Goal: Task Accomplishment & Management: Manage account settings

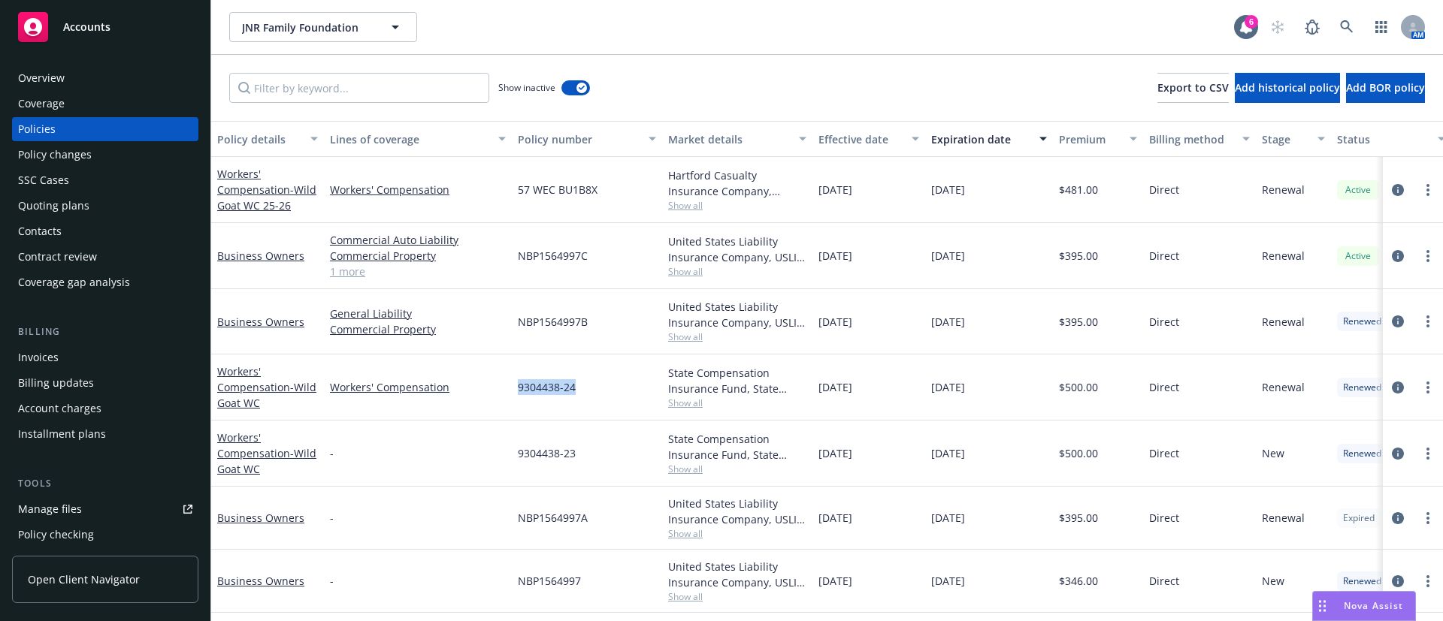
click at [71, 79] on div "Overview" at bounding box center [105, 78] width 174 height 24
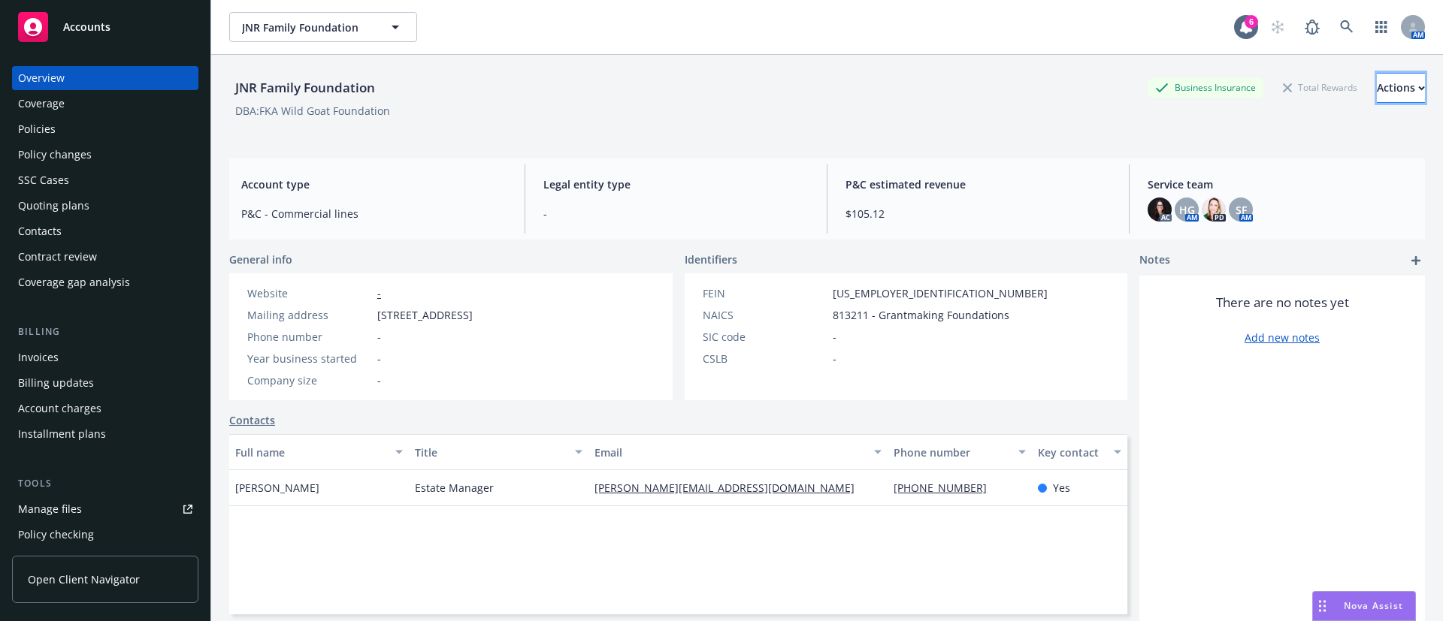
click at [1387, 89] on button "Actions" at bounding box center [1401, 88] width 48 height 30
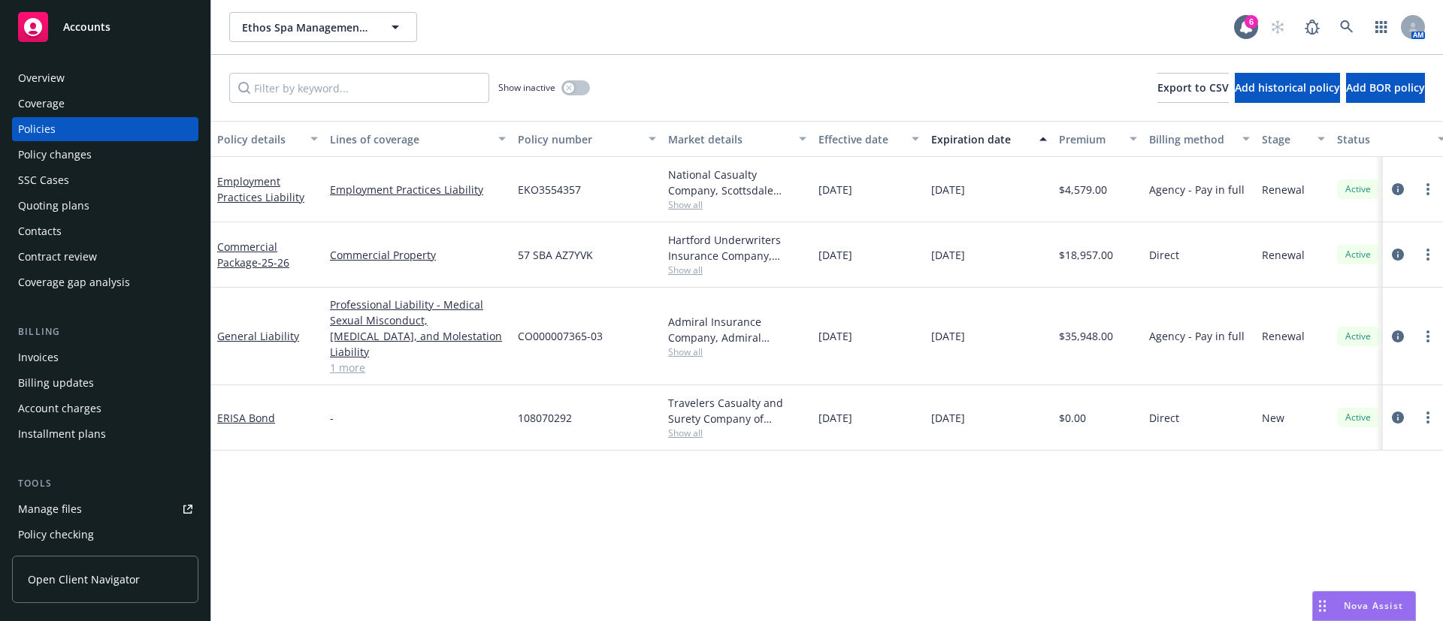
click at [80, 356] on div "Invoices" at bounding box center [105, 358] width 174 height 24
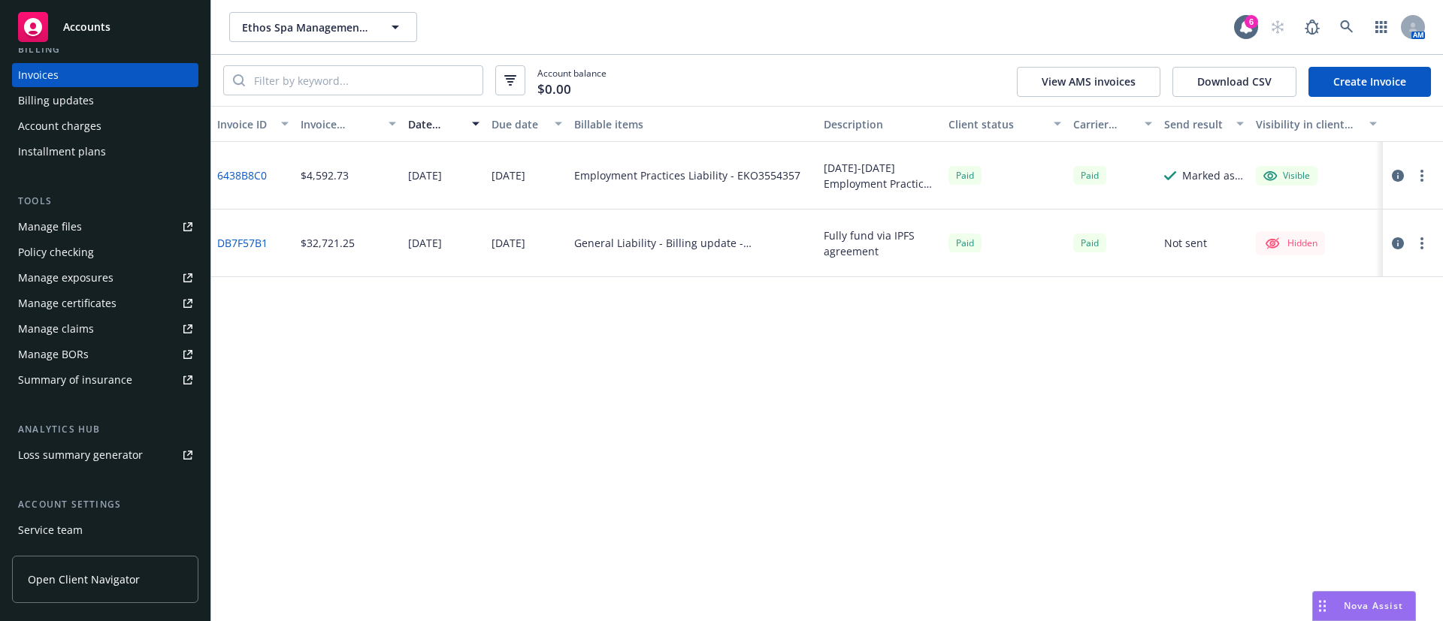
scroll to position [383, 0]
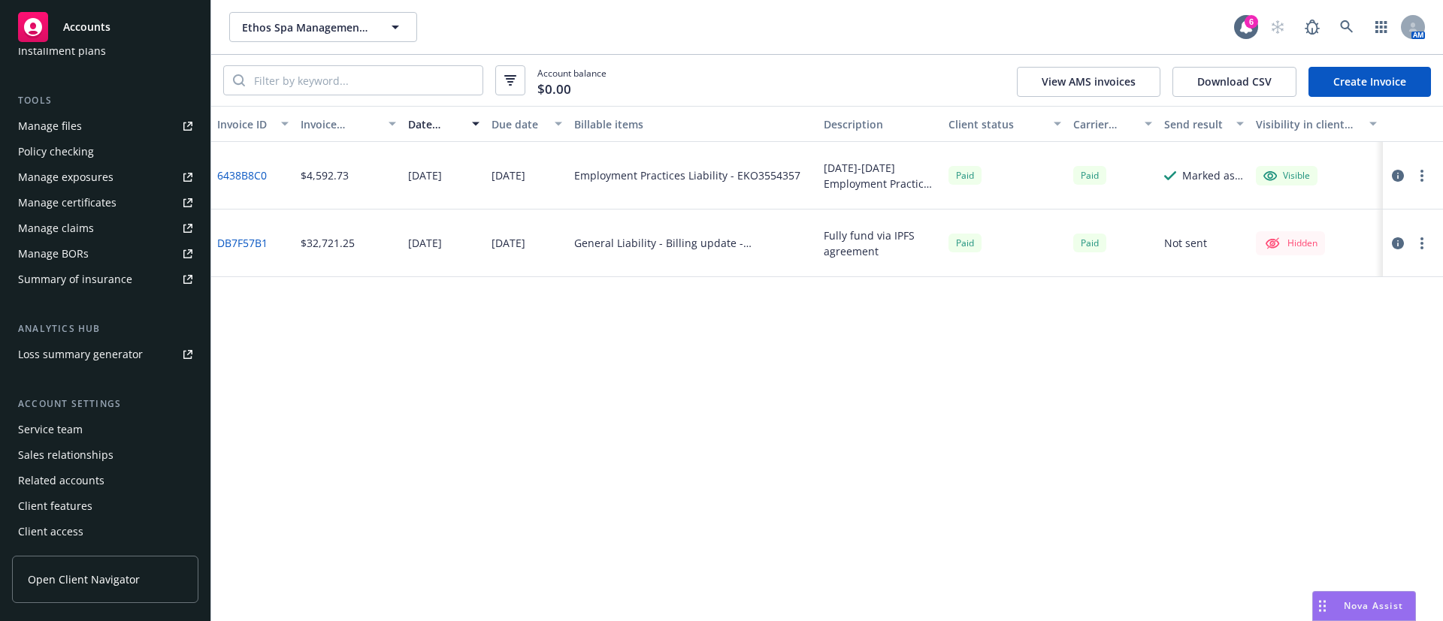
click at [110, 422] on div "Service team" at bounding box center [105, 430] width 174 height 24
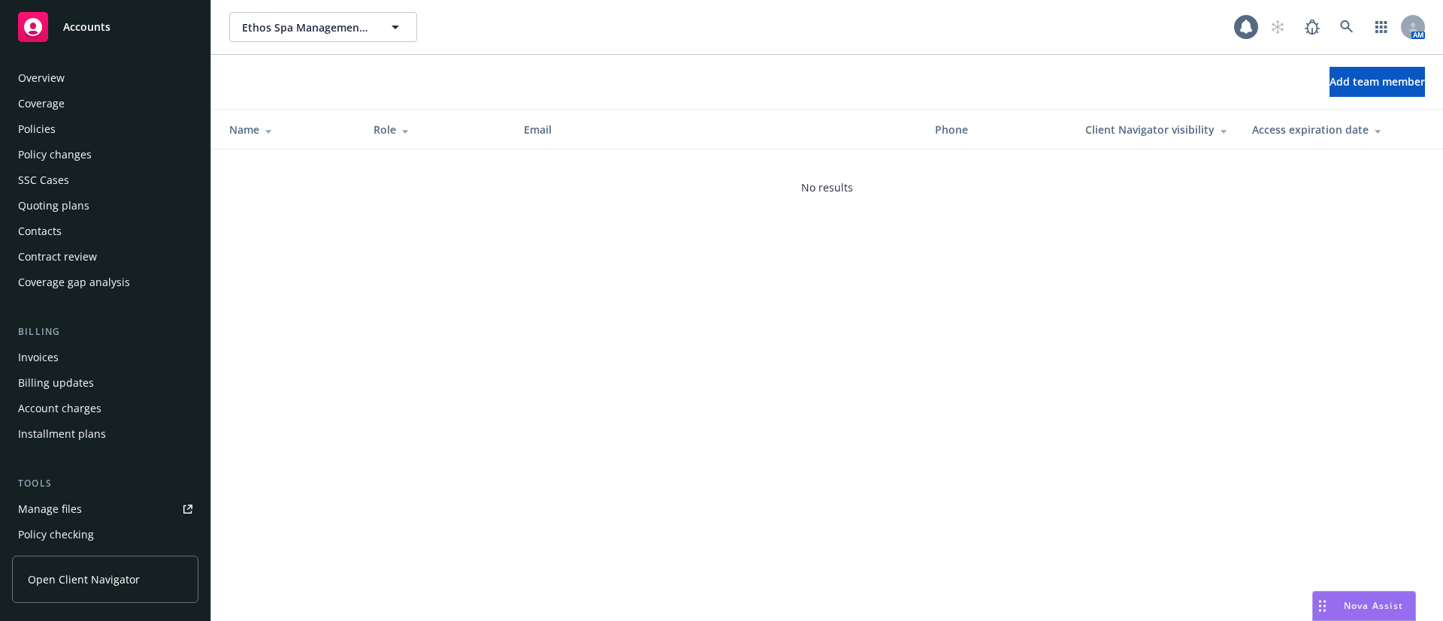
scroll to position [383, 0]
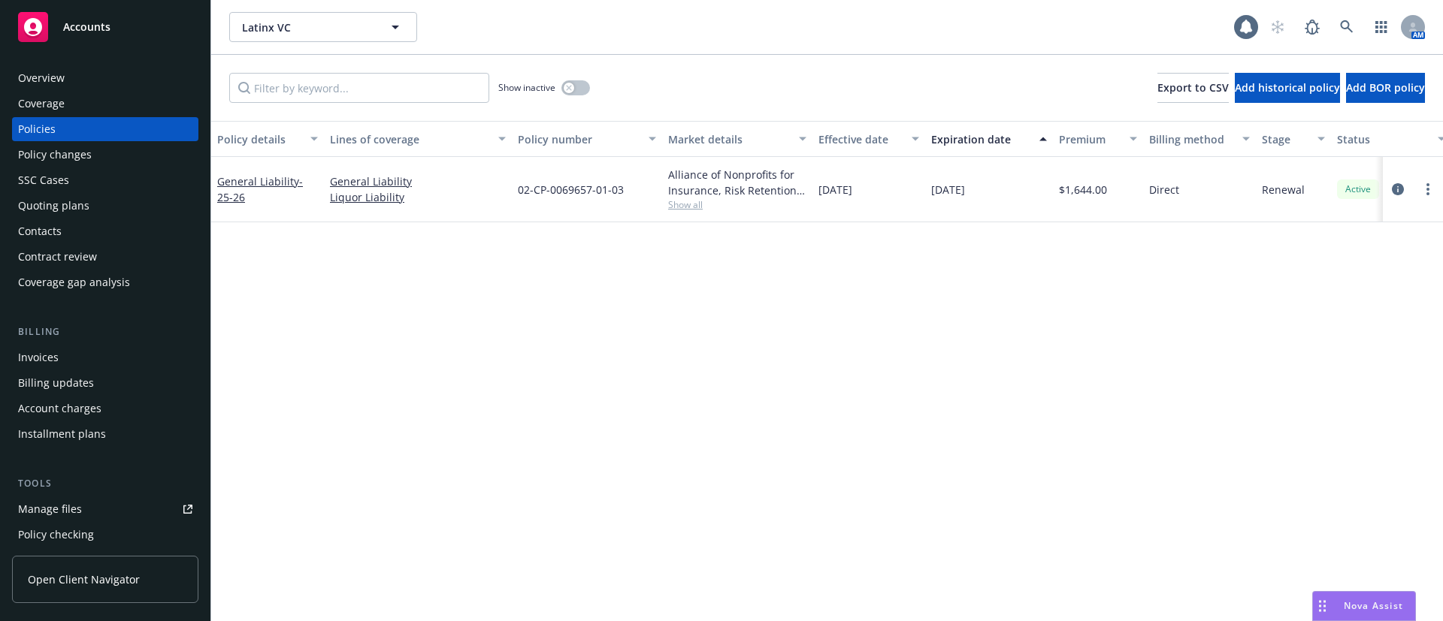
click at [89, 230] on div "Contacts" at bounding box center [105, 231] width 174 height 24
click at [1395, 188] on icon "circleInformation" at bounding box center [1398, 189] width 12 height 12
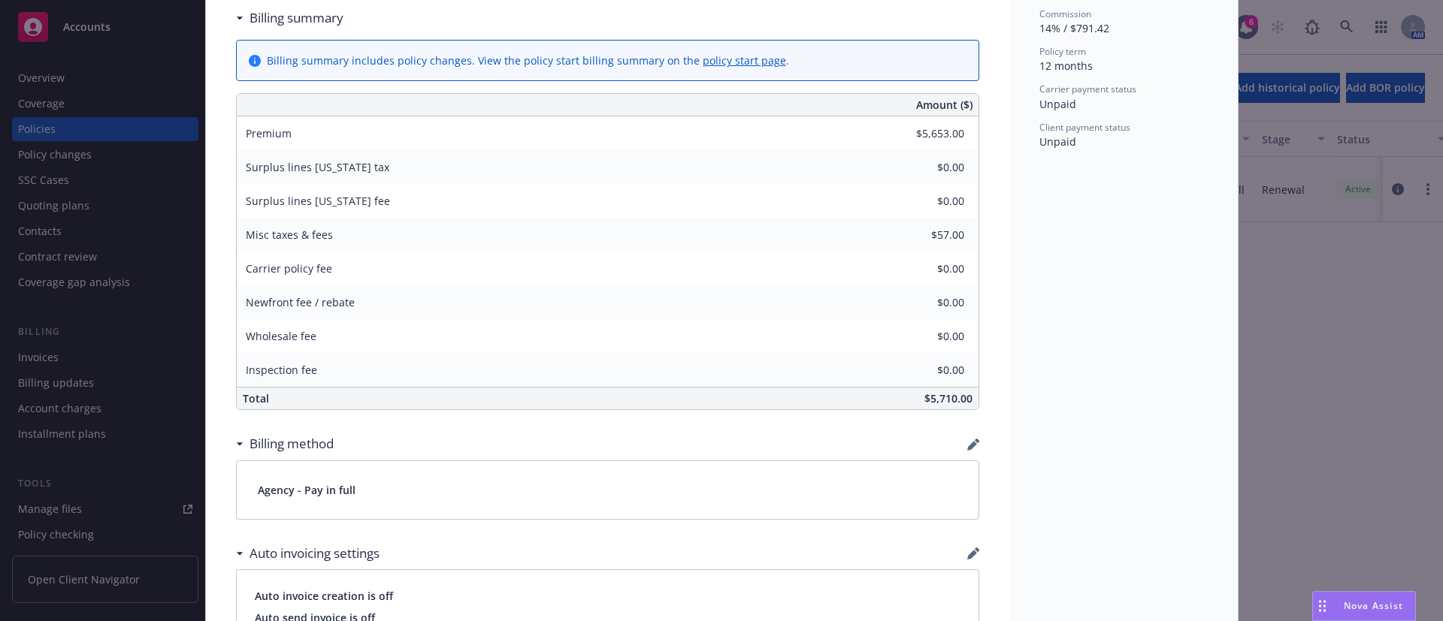
scroll to position [789, 0]
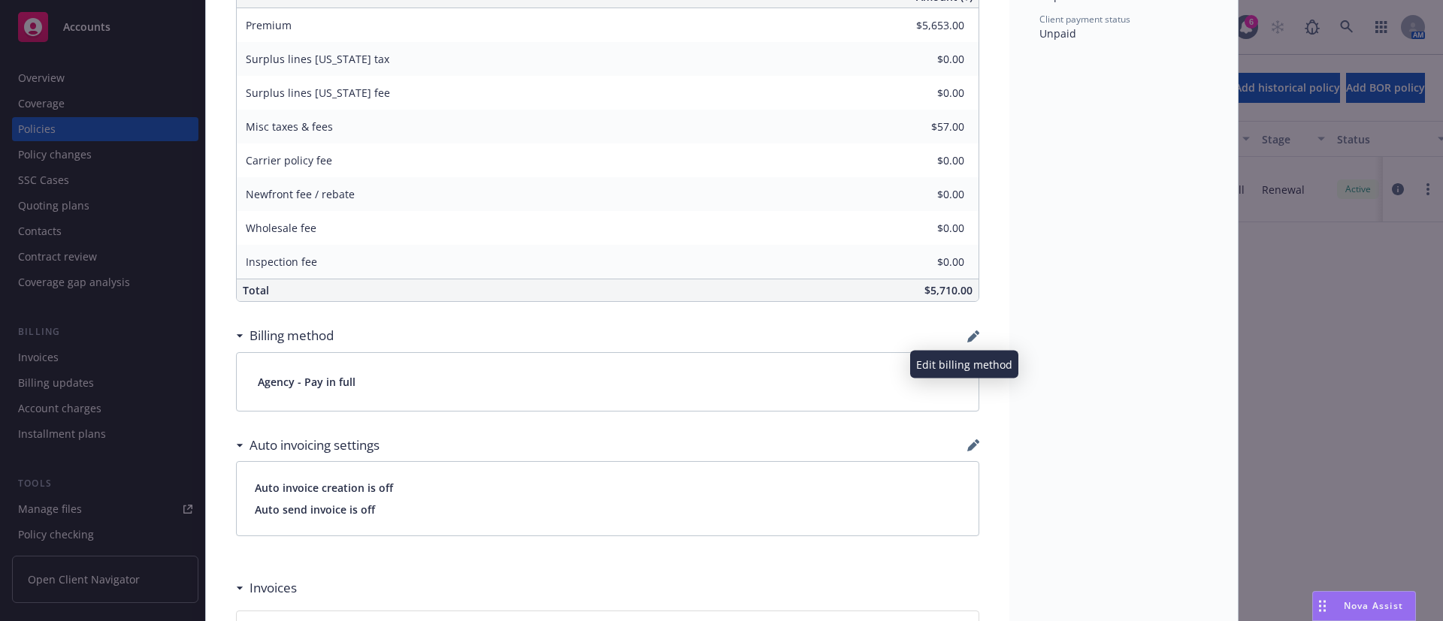
click at [967, 336] on icon "button" at bounding box center [972, 338] width 10 height 10
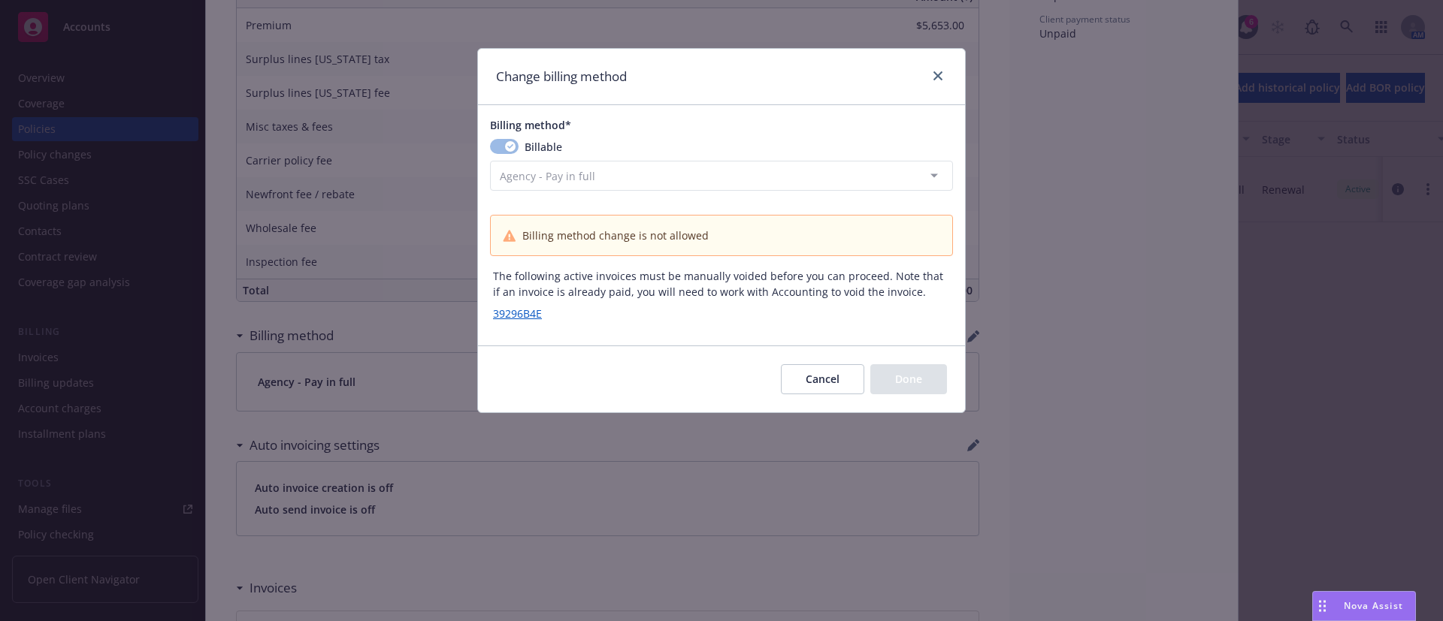
click at [842, 386] on button "Cancel" at bounding box center [822, 379] width 83 height 30
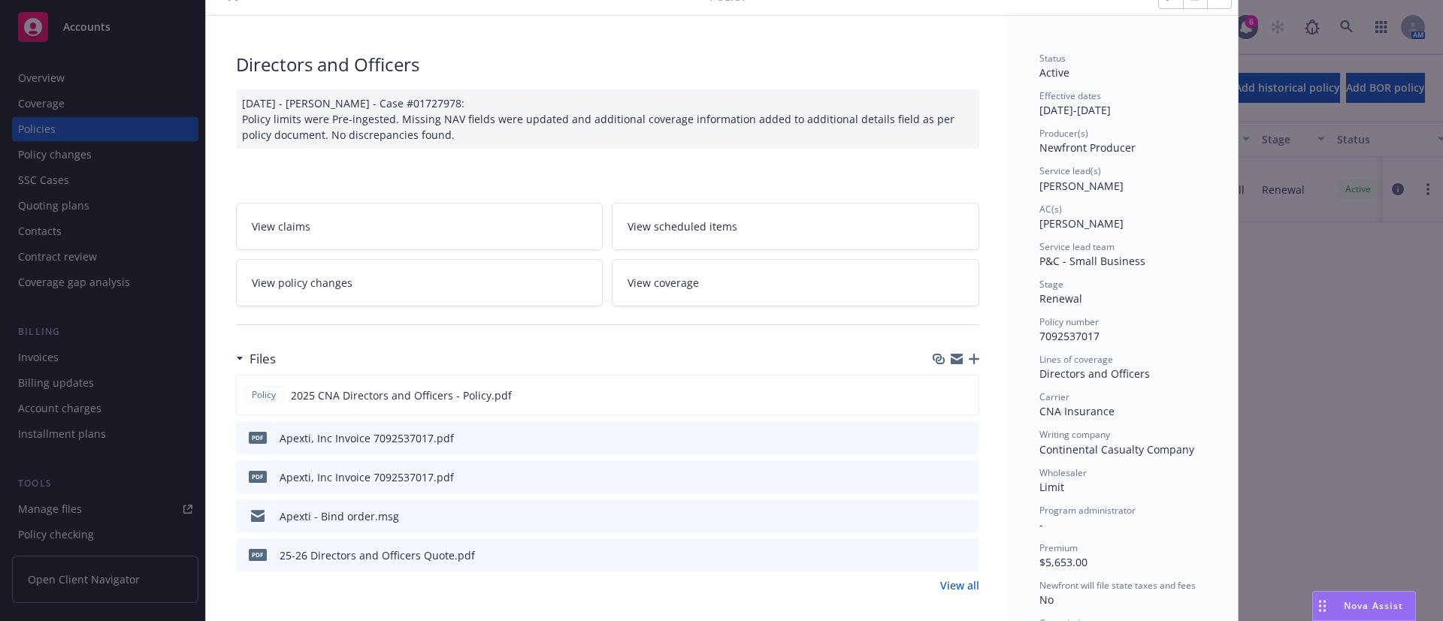
scroll to position [0, 0]
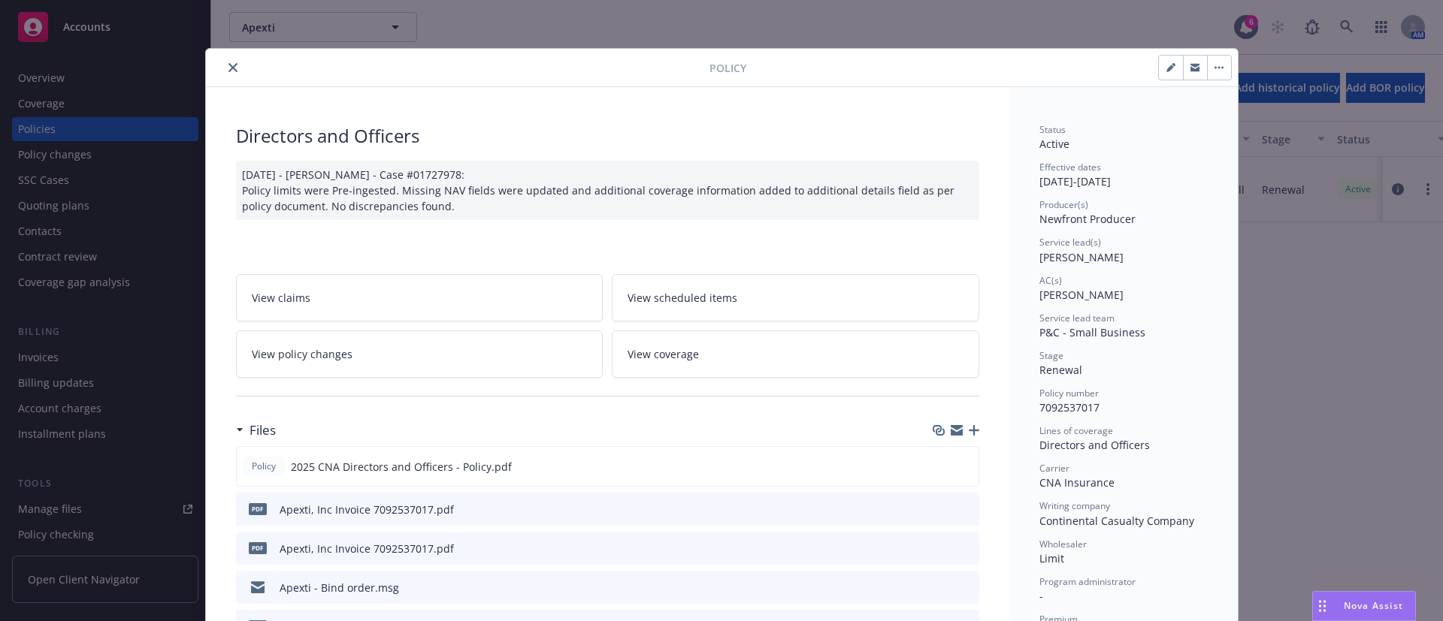
click at [228, 63] on icon "close" at bounding box center [232, 67] width 9 height 9
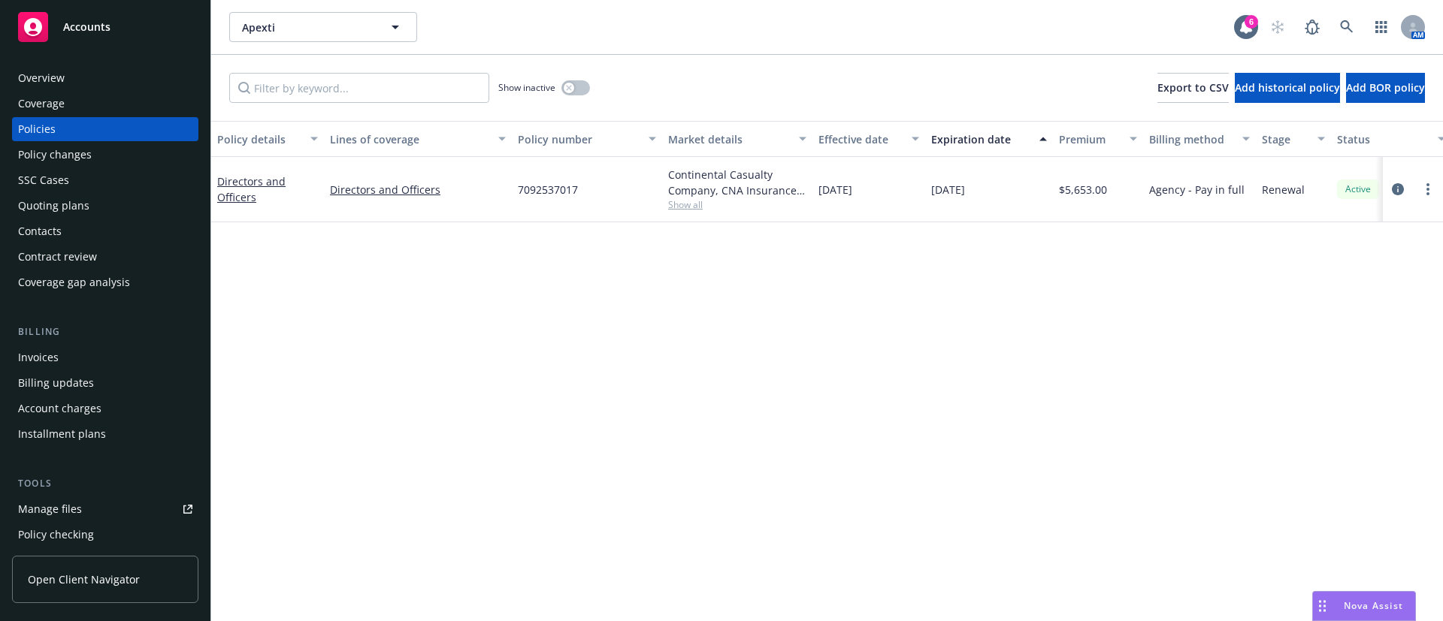
drag, startPoint x: 80, startPoint y: 367, endPoint x: 144, endPoint y: 362, distance: 64.8
click at [80, 367] on div "Invoices" at bounding box center [105, 358] width 174 height 24
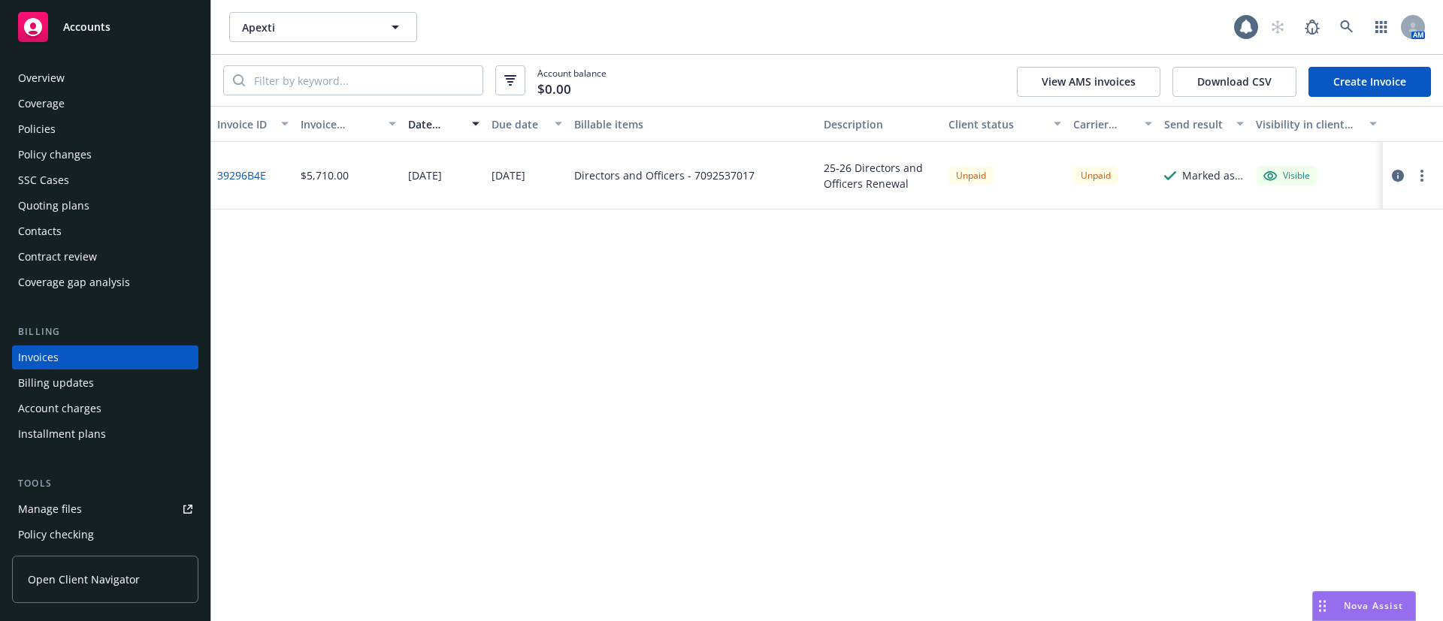
scroll to position [23, 0]
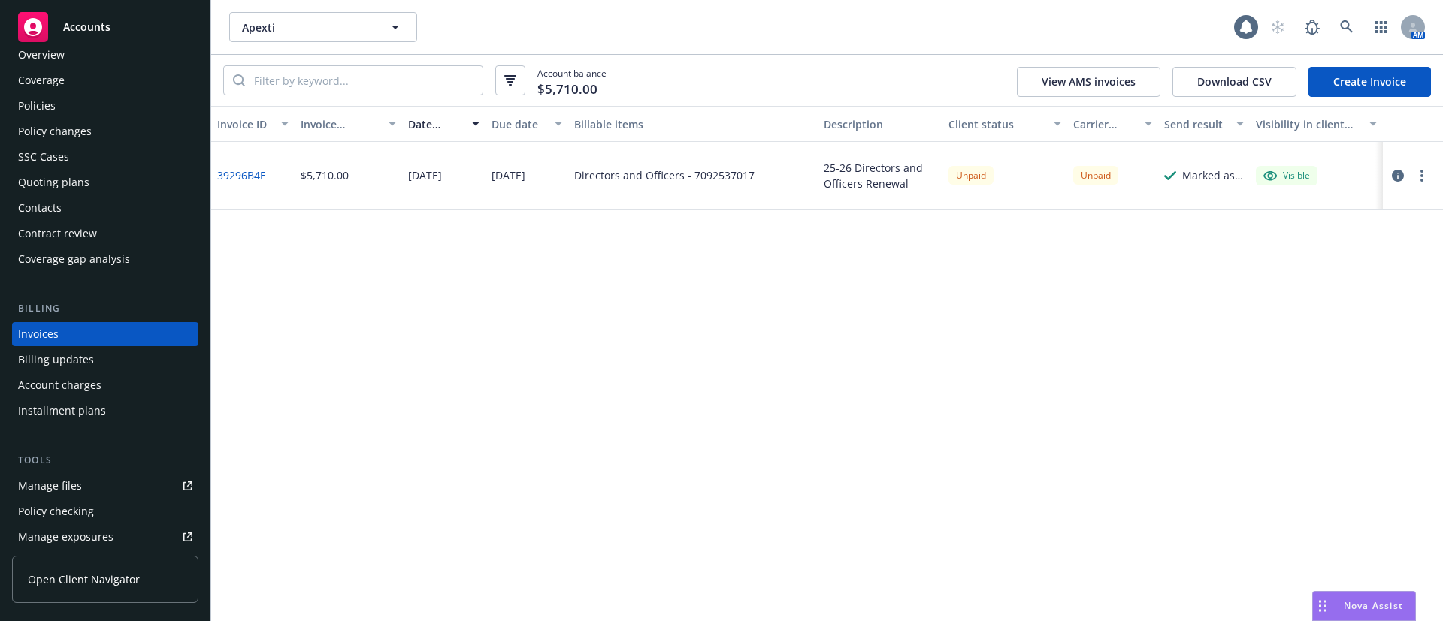
click at [1417, 178] on button "button" at bounding box center [1422, 176] width 18 height 18
click at [1284, 417] on link "Void" at bounding box center [1334, 417] width 192 height 30
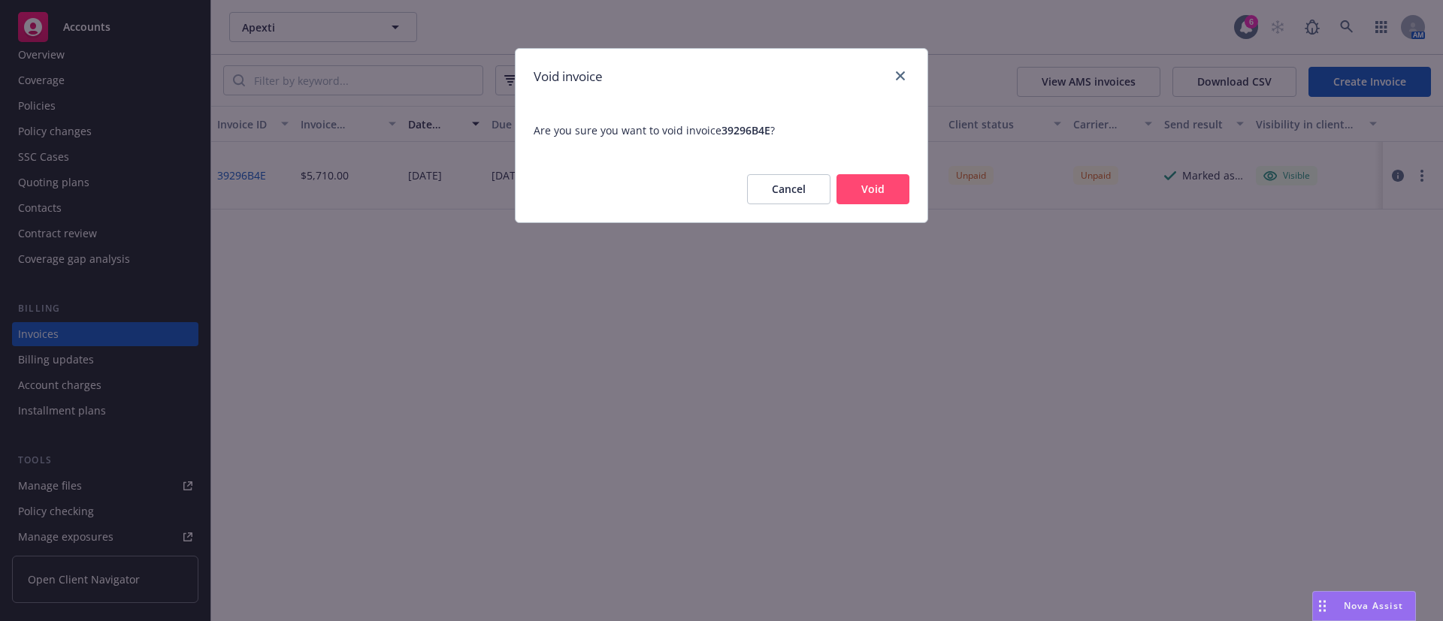
click at [875, 186] on button "Void" at bounding box center [872, 189] width 73 height 30
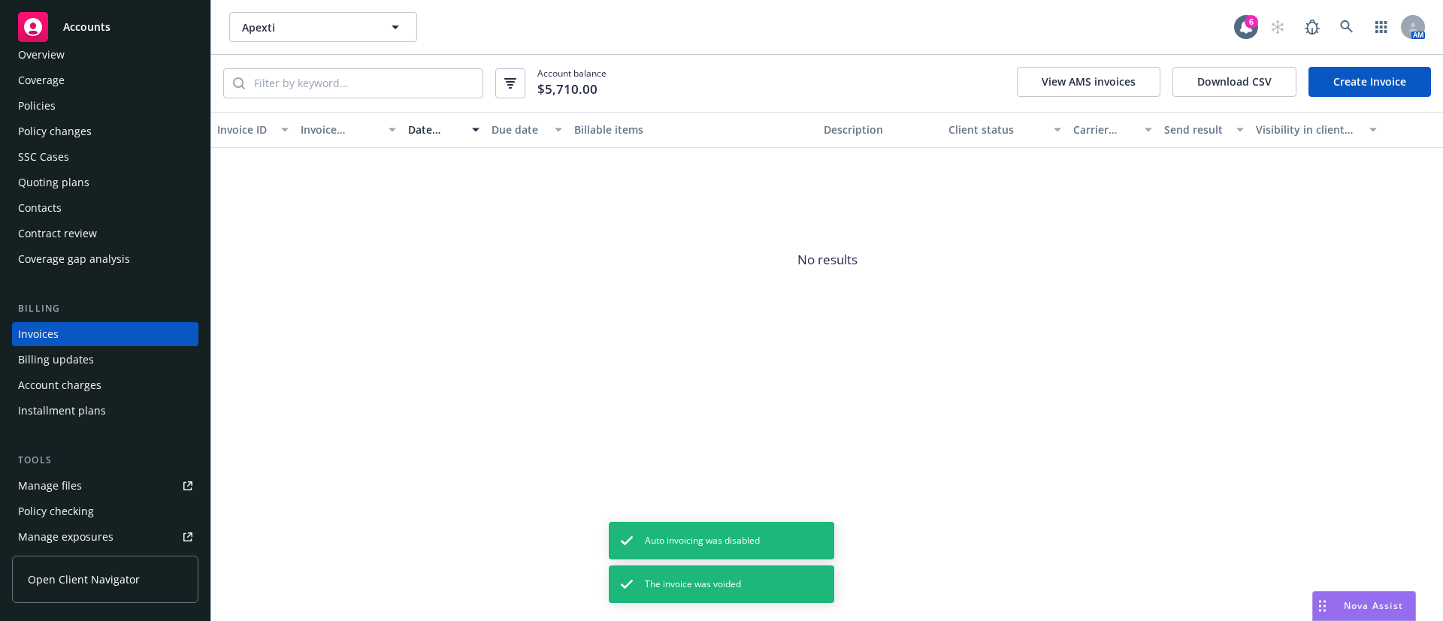
click at [64, 100] on div "Policies" at bounding box center [105, 106] width 174 height 24
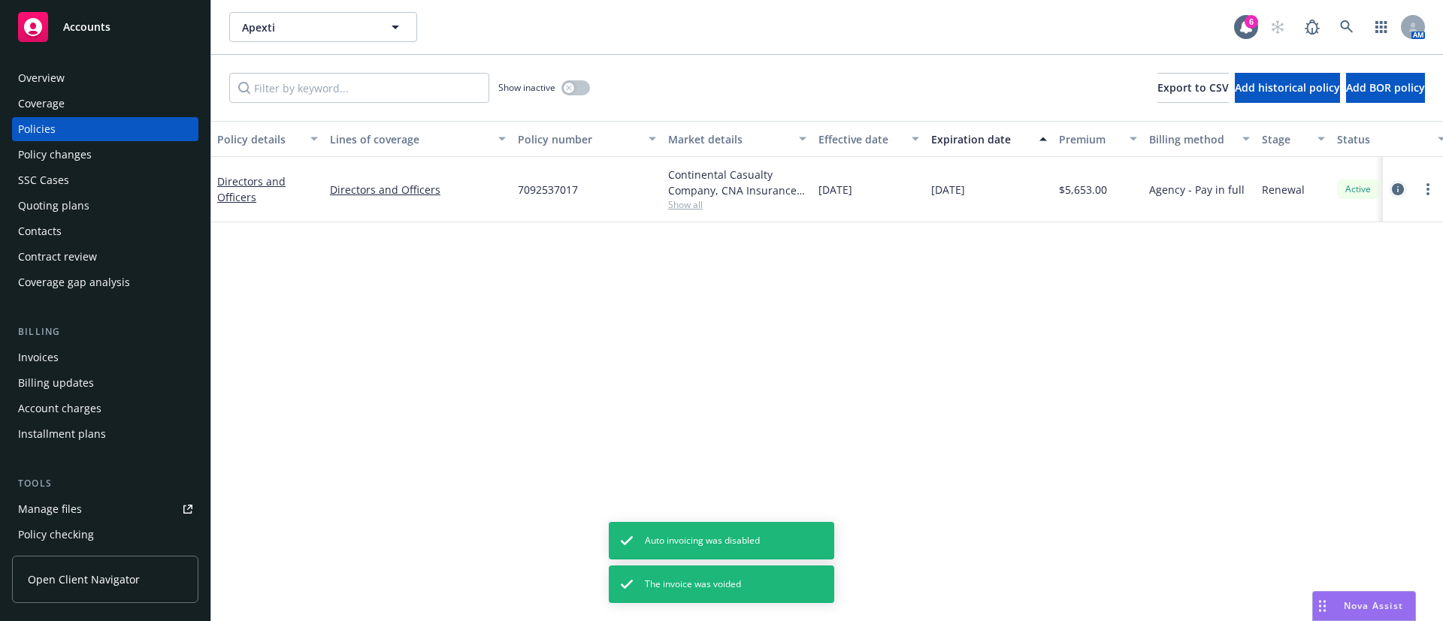
click at [1390, 189] on link "circleInformation" at bounding box center [1398, 189] width 18 height 18
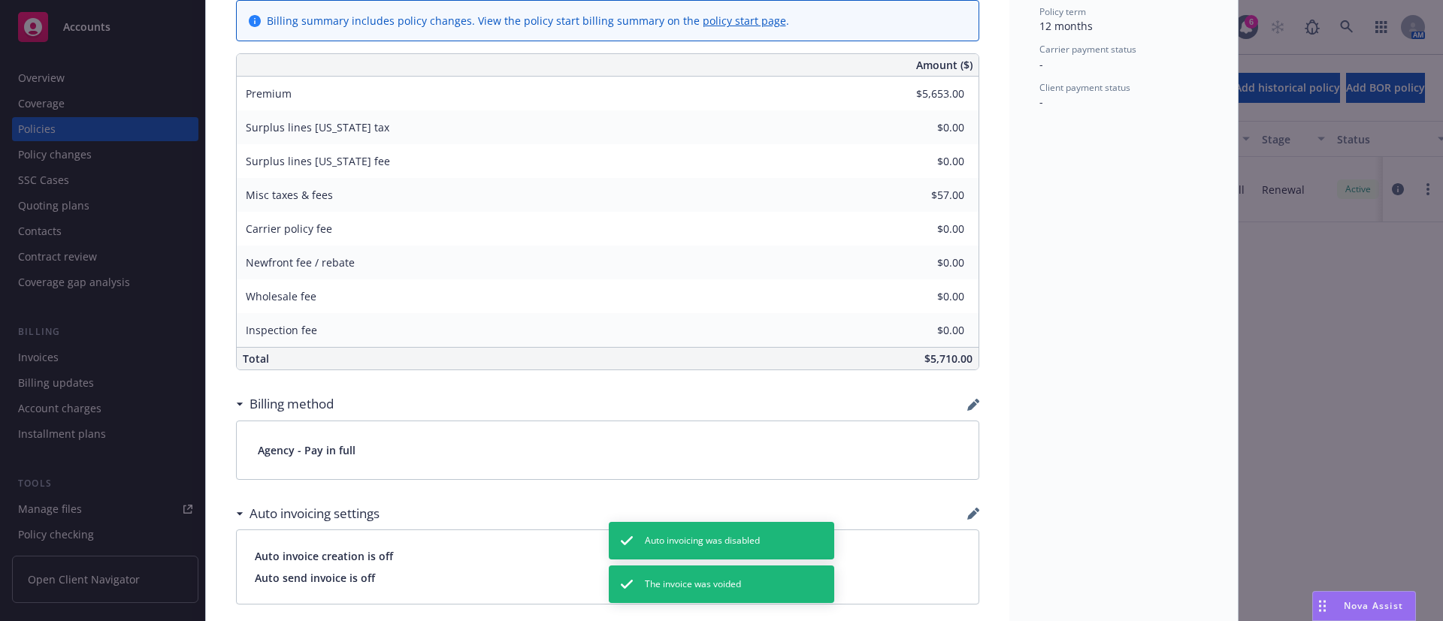
scroll to position [721, 0]
click at [967, 400] on icon "button" at bounding box center [973, 404] width 12 height 12
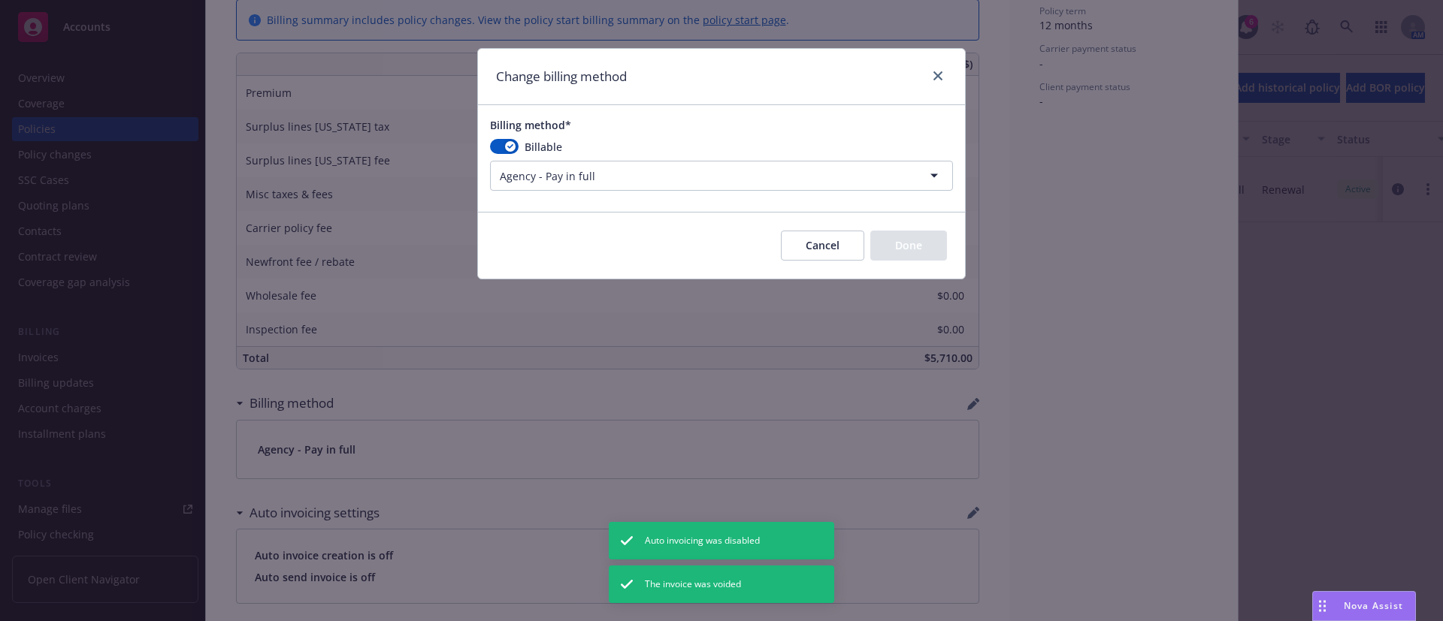
click at [556, 169] on html "Accounts Overview Coverage Policies Policy changes SSC Cases Quoting plans Cont…" at bounding box center [721, 310] width 1443 height 621
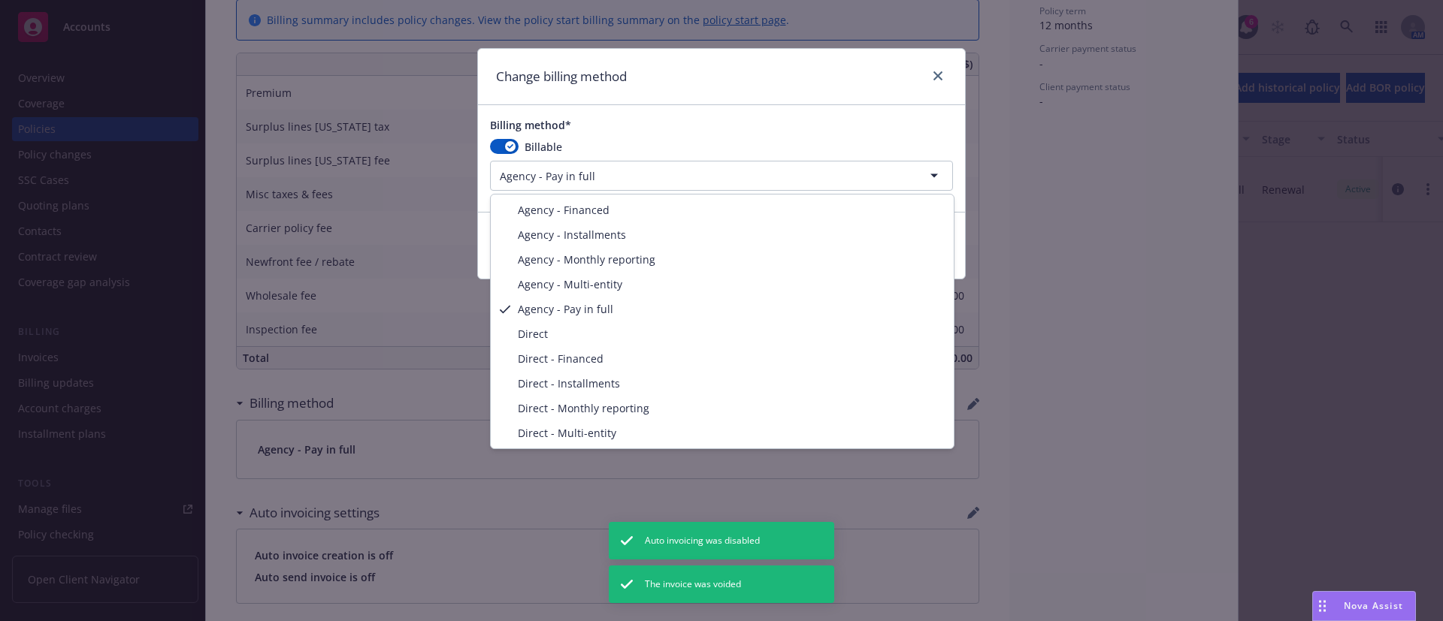
select select "DIRECT"
drag, startPoint x: 588, startPoint y: 338, endPoint x: 635, endPoint y: 337, distance: 47.4
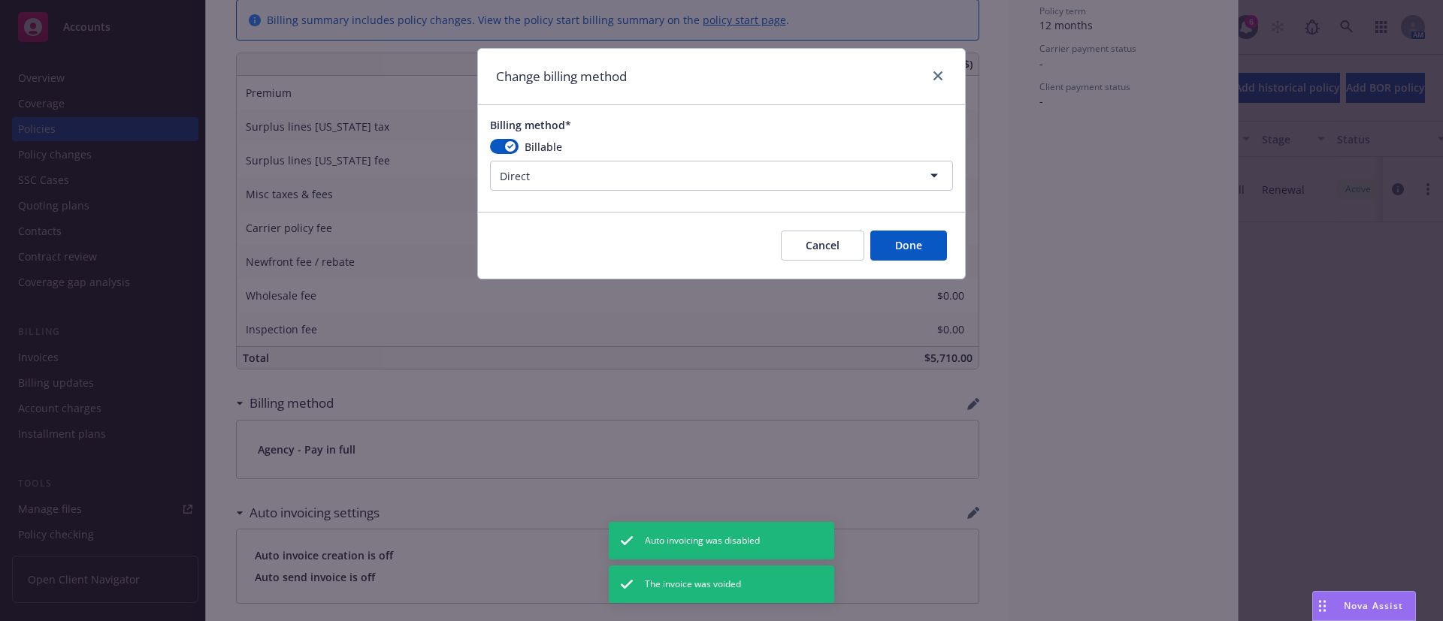
click at [908, 234] on button "Done" at bounding box center [908, 246] width 77 height 30
